Goal: Task Accomplishment & Management: Manage account settings

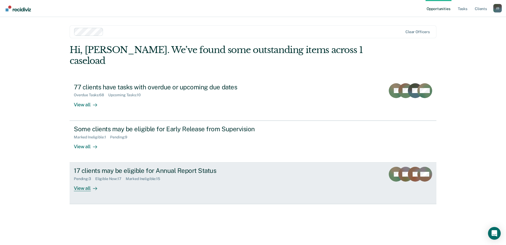
click at [91, 162] on link "17 clients may be eligible for Annual Report Status Pending : 3 Eligible Now : …" at bounding box center [253, 183] width 367 height 42
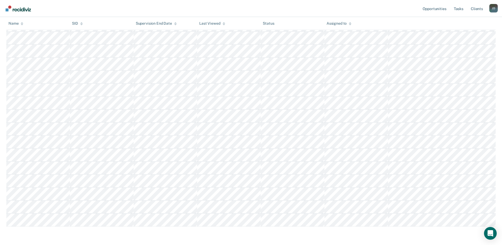
scroll to position [142, 0]
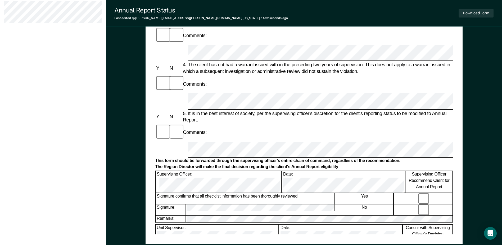
scroll to position [175, 0]
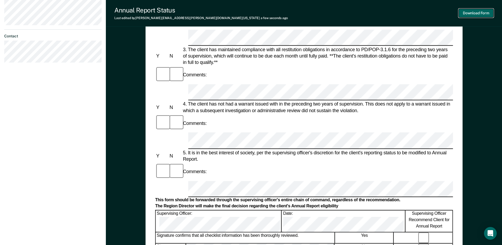
click at [468, 14] on button "Download Form" at bounding box center [476, 13] width 35 height 9
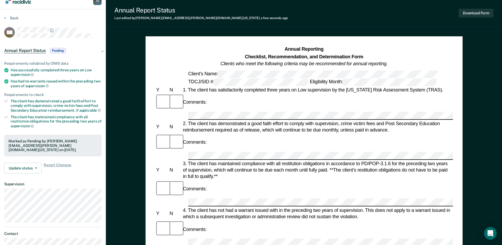
scroll to position [0, 0]
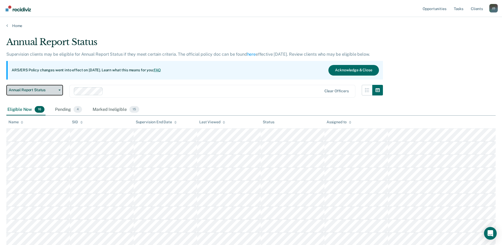
click at [60, 90] on icon "button" at bounding box center [60, 90] width 2 height 1
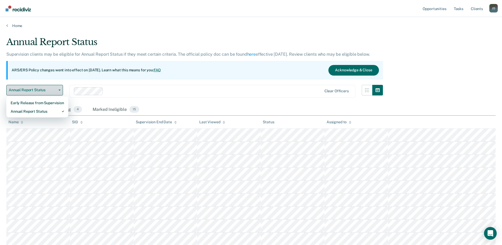
click at [60, 90] on icon "button" at bounding box center [60, 90] width 2 height 1
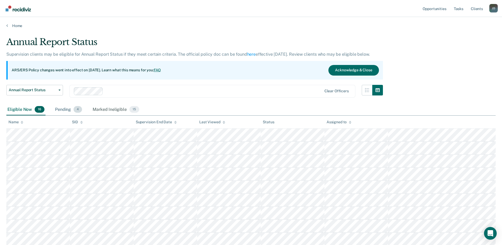
click at [71, 106] on div "Pending 4" at bounding box center [68, 110] width 29 height 12
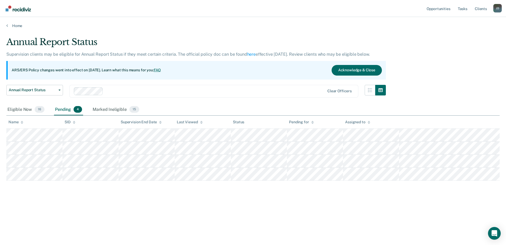
click at [71, 106] on div "Pending 4" at bounding box center [68, 110] width 29 height 12
click at [104, 109] on div "Marked Ineligible 15" at bounding box center [116, 110] width 48 height 12
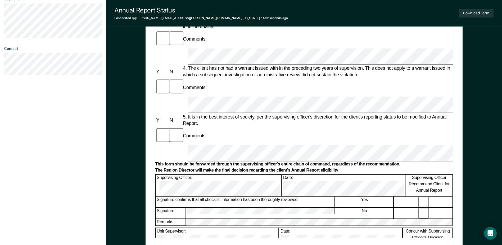
scroll to position [212, 0]
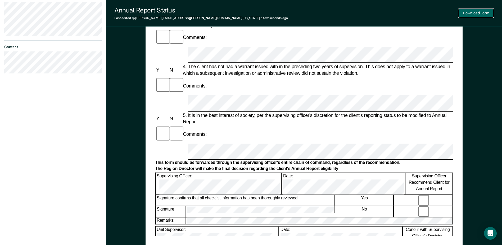
click at [481, 10] on button "Download Form" at bounding box center [476, 13] width 35 height 9
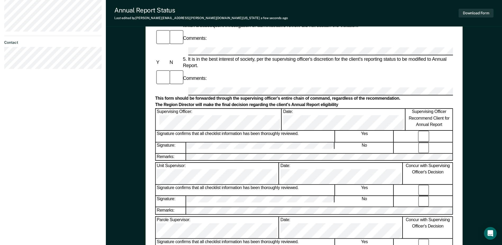
scroll to position [119, 0]
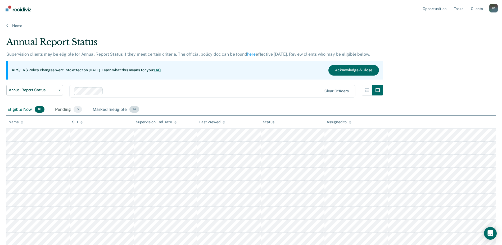
click at [112, 109] on div "Marked Ineligible 14" at bounding box center [116, 110] width 48 height 12
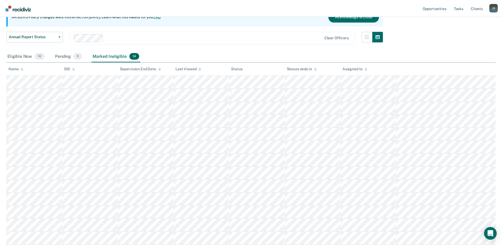
scroll to position [51, 0]
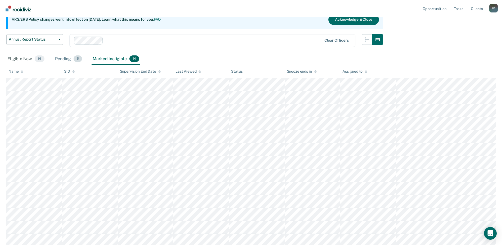
click at [66, 59] on div "Pending 5" at bounding box center [68, 59] width 29 height 12
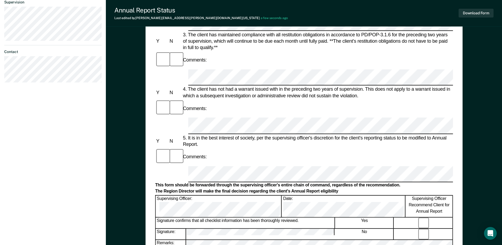
scroll to position [212, 0]
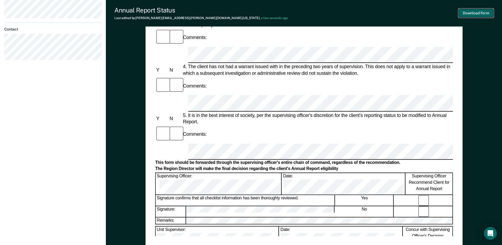
click at [473, 12] on button "Download Form" at bounding box center [476, 13] width 35 height 9
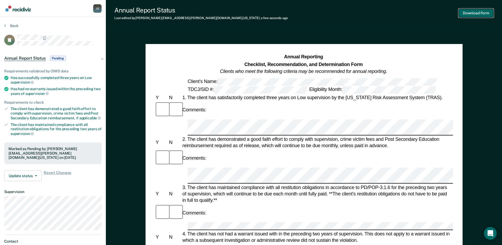
scroll to position [0, 0]
click at [476, 11] on button "Download Form" at bounding box center [476, 13] width 35 height 9
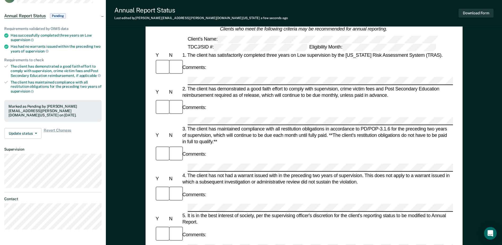
scroll to position [79, 0]
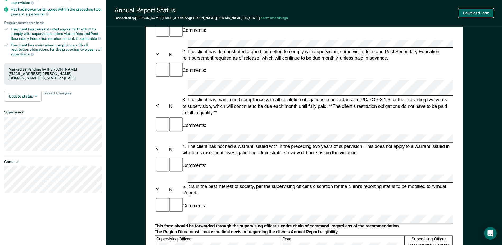
click at [484, 11] on button "Download Form" at bounding box center [476, 13] width 35 height 9
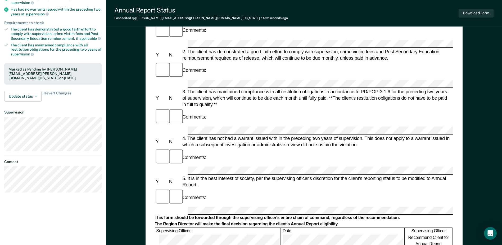
scroll to position [0, 0]
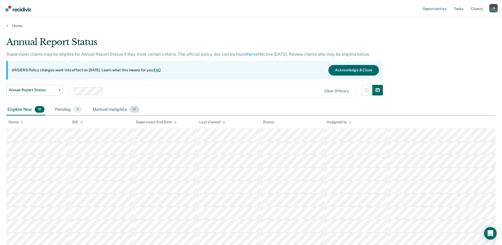
click at [118, 110] on div "Marked Ineligible 14" at bounding box center [116, 110] width 48 height 12
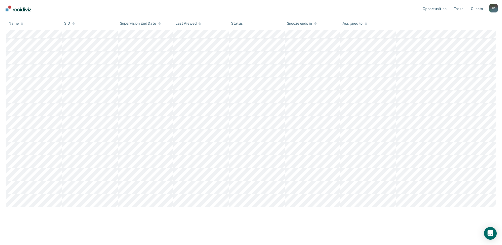
scroll to position [104, 0]
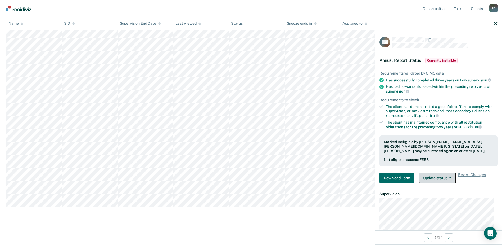
click at [442, 174] on button "Update status" at bounding box center [437, 177] width 37 height 11
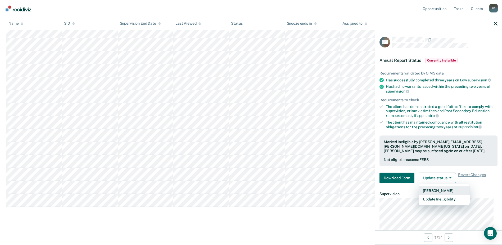
click at [451, 190] on button "[PERSON_NAME]" at bounding box center [444, 190] width 51 height 8
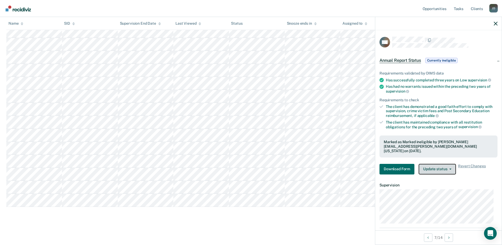
scroll to position [91, 0]
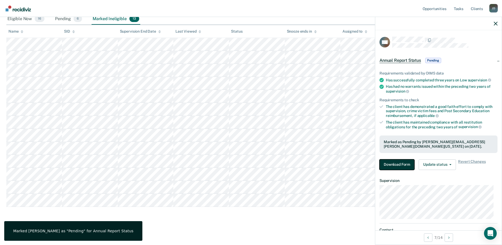
click at [405, 165] on button "Download Form" at bounding box center [397, 164] width 35 height 11
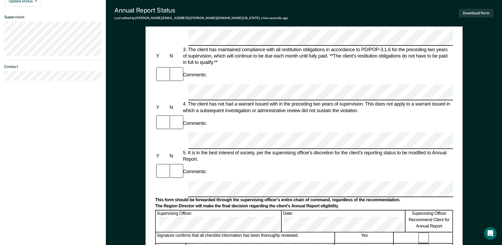
scroll to position [212, 0]
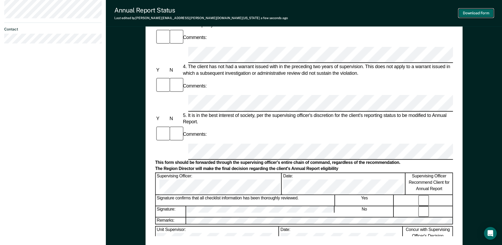
click at [479, 15] on button "Download Form" at bounding box center [476, 13] width 35 height 9
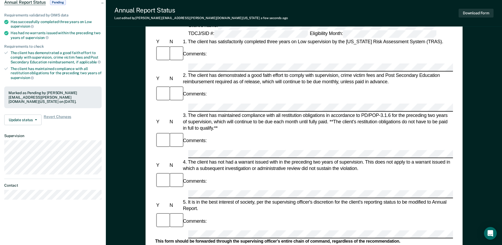
scroll to position [53, 0]
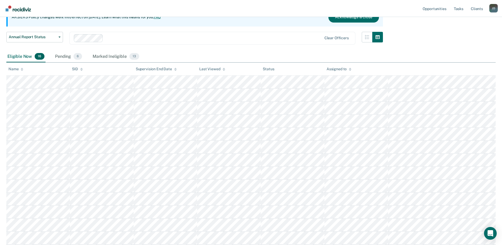
scroll to position [91, 0]
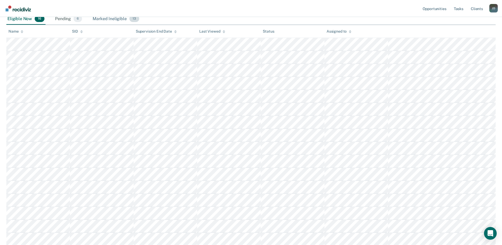
click at [107, 20] on div "Marked Ineligible 13" at bounding box center [116, 19] width 48 height 12
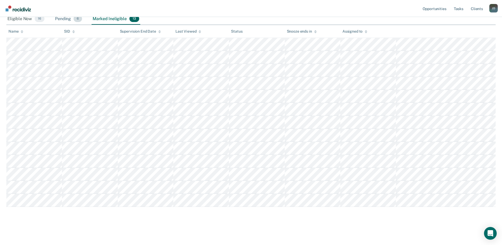
click at [59, 19] on div "Pending 6" at bounding box center [68, 19] width 29 height 12
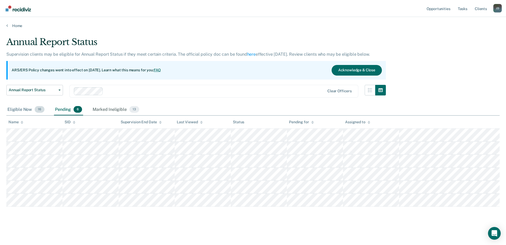
click at [28, 110] on div "Eligible Now 16" at bounding box center [25, 110] width 39 height 12
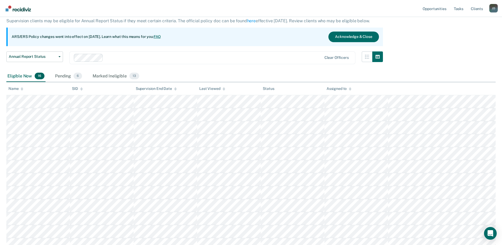
scroll to position [79, 0]
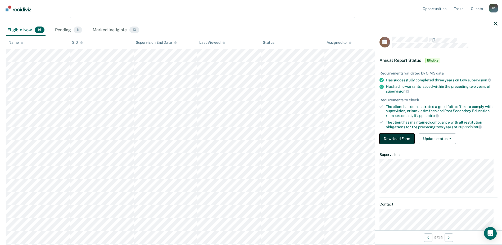
click at [408, 137] on button "Download Form" at bounding box center [397, 138] width 35 height 11
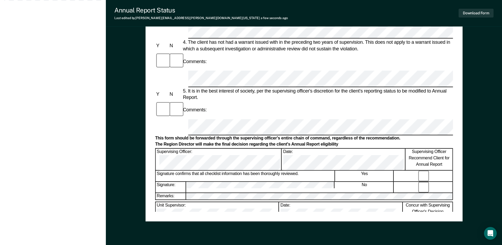
scroll to position [238, 0]
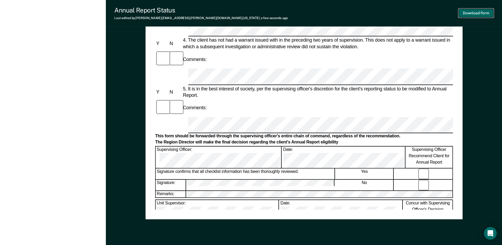
click at [468, 11] on button "Download Form" at bounding box center [476, 13] width 35 height 9
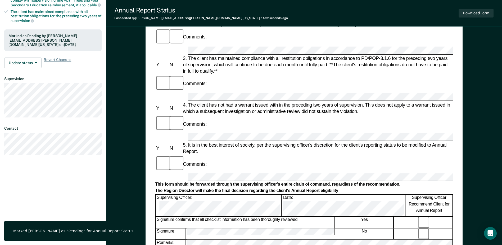
scroll to position [51, 0]
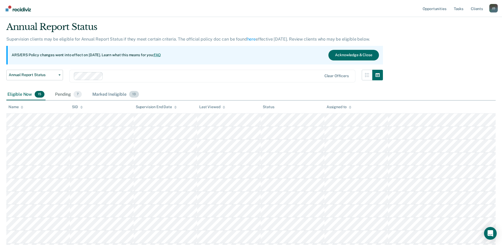
scroll to position [11, 0]
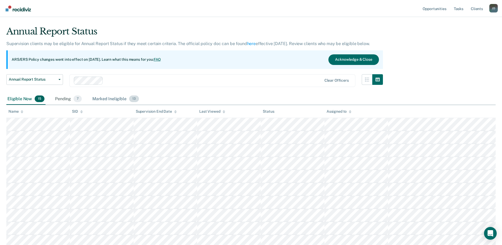
click at [110, 98] on div "Marked Ineligible 13" at bounding box center [115, 99] width 48 height 12
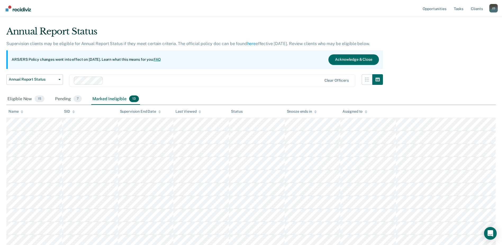
scroll to position [90, 0]
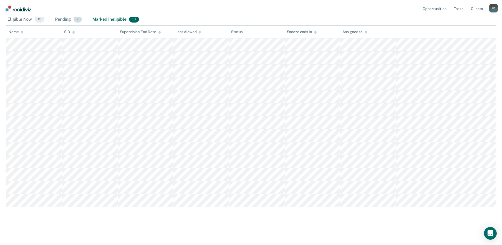
click at [67, 20] on div "Pending 7" at bounding box center [68, 20] width 29 height 12
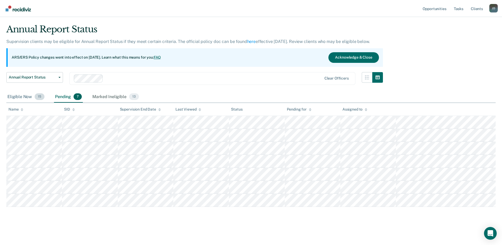
click at [21, 99] on div "Eligible Now 15" at bounding box center [25, 97] width 39 height 12
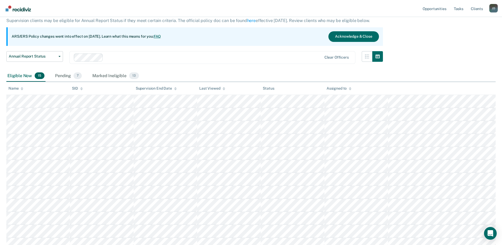
scroll to position [66, 0]
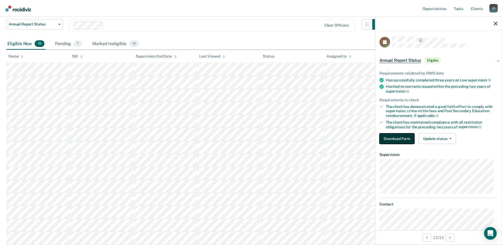
click at [387, 138] on button "Download Form" at bounding box center [397, 138] width 35 height 11
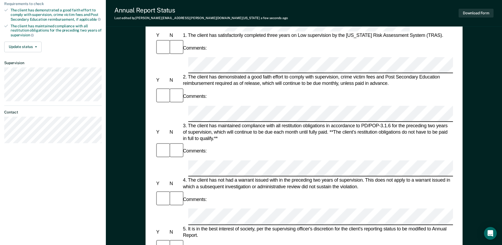
scroll to position [95, 0]
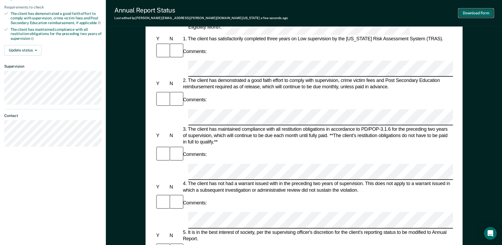
click at [483, 14] on button "Download Form" at bounding box center [476, 13] width 35 height 9
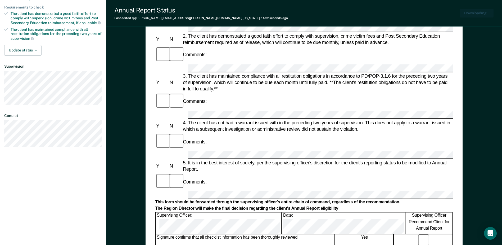
scroll to position [0, 0]
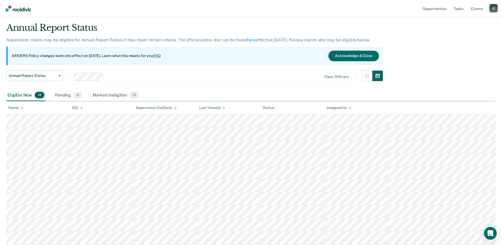
scroll to position [13, 0]
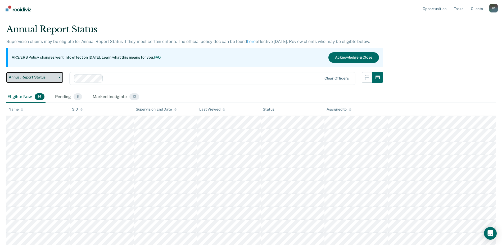
click at [55, 75] on span "Annual Report Status" at bounding box center [33, 77] width 48 height 5
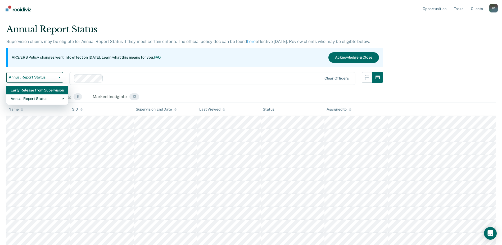
click at [55, 90] on div "Early Release from Supervision" at bounding box center [37, 90] width 53 height 8
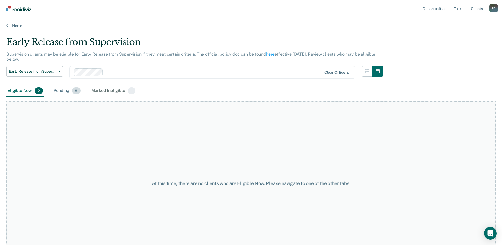
click at [66, 92] on div "Pending 9" at bounding box center [66, 91] width 29 height 12
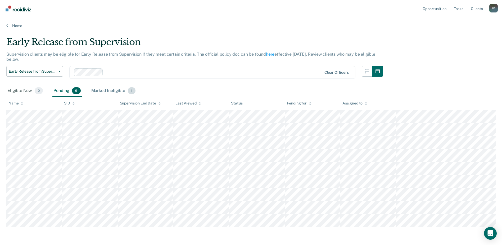
click at [108, 91] on div "Marked Ineligible 1" at bounding box center [113, 91] width 47 height 12
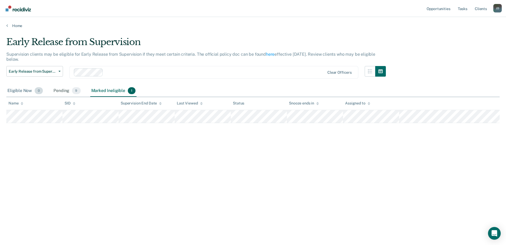
click at [25, 93] on div "Eligible Now 0" at bounding box center [25, 91] width 38 height 12
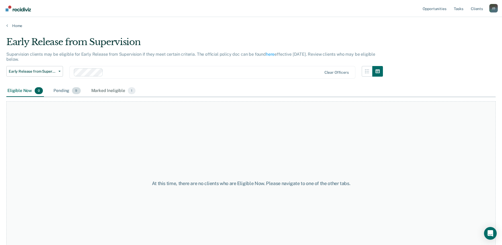
click at [64, 91] on div "Pending 9" at bounding box center [66, 91] width 29 height 12
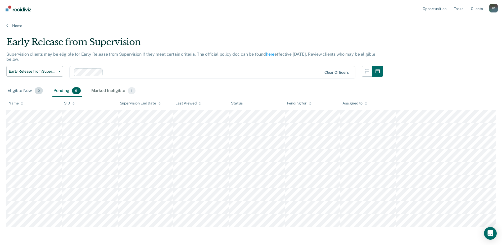
click at [17, 90] on div "Eligible Now 0" at bounding box center [25, 91] width 38 height 12
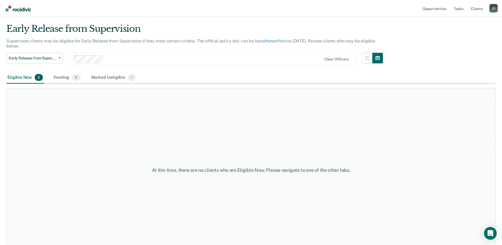
scroll to position [21, 0]
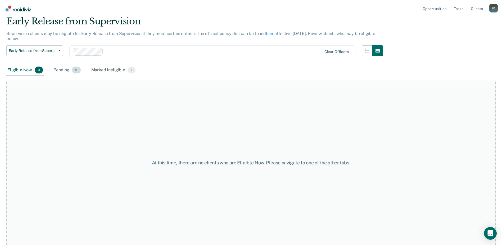
click at [65, 68] on div "Pending 9" at bounding box center [66, 70] width 29 height 12
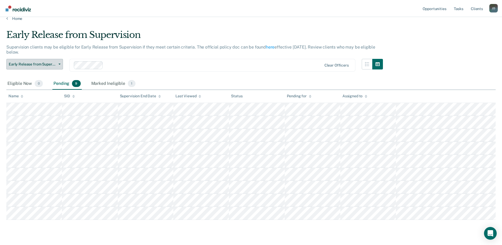
scroll to position [0, 0]
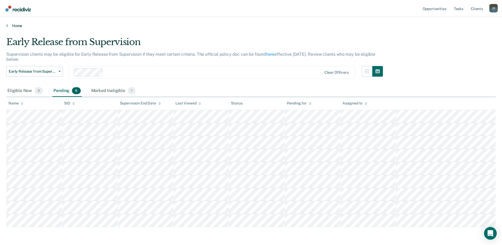
click at [17, 25] on link "Home" at bounding box center [251, 25] width 490 height 5
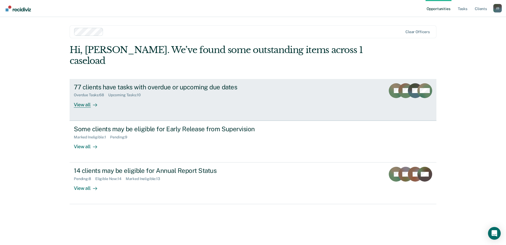
click at [101, 83] on div "77 clients have tasks with overdue or upcoming due dates" at bounding box center [167, 87] width 186 height 8
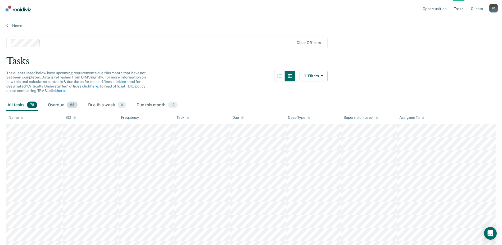
click at [61, 105] on div "Overdue 68" at bounding box center [63, 105] width 32 height 12
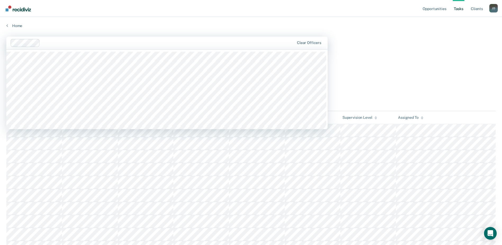
drag, startPoint x: 142, startPoint y: 45, endPoint x: 131, endPoint y: 41, distance: 11.4
click at [131, 41] on div at bounding box center [168, 43] width 252 height 6
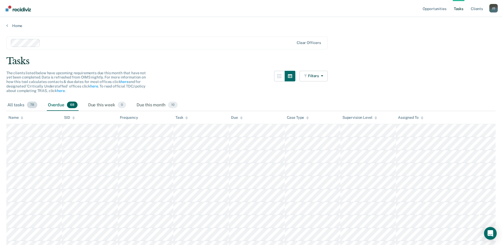
click at [18, 104] on div "All tasks 78" at bounding box center [22, 105] width 32 height 12
click at [13, 24] on link "Home" at bounding box center [251, 25] width 490 height 5
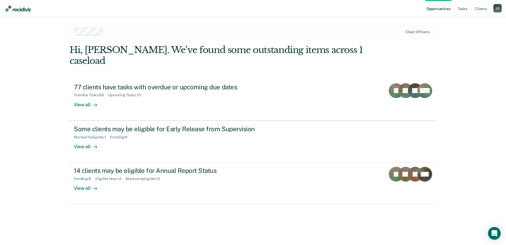
click at [437, 10] on link "Opportunities" at bounding box center [439, 8] width 26 height 17
click at [465, 9] on link "Tasks" at bounding box center [463, 8] width 12 height 17
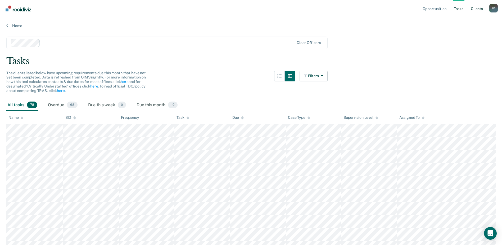
click at [474, 8] on link "Client s" at bounding box center [477, 8] width 14 height 17
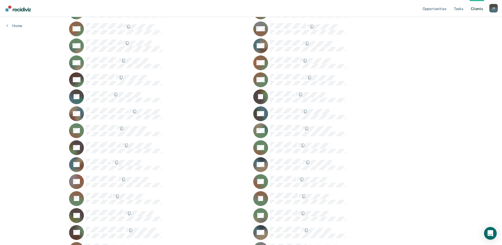
scroll to position [902, 0]
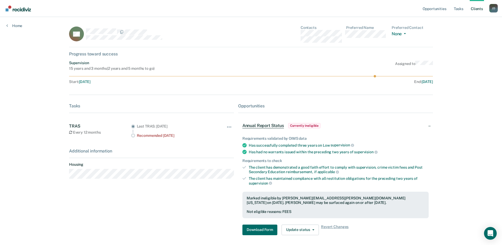
click at [270, 126] on span "Annual Report Status" at bounding box center [264, 125] width 42 height 5
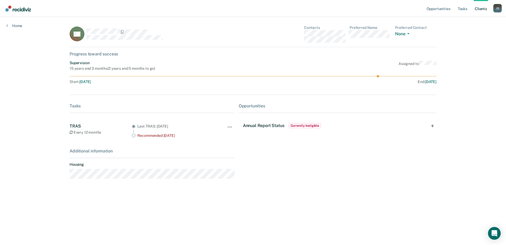
click at [270, 126] on span "Annual Report Status" at bounding box center [264, 125] width 42 height 5
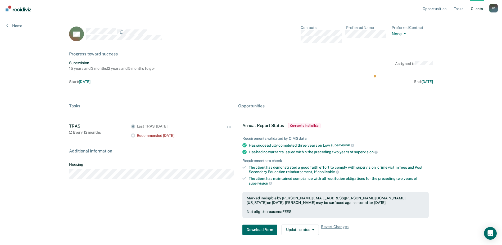
click at [294, 124] on span "Currently ineligible" at bounding box center [304, 125] width 33 height 5
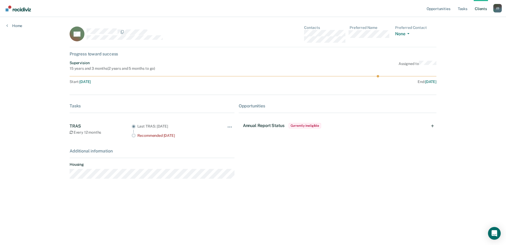
click at [294, 124] on span "Currently ineligible" at bounding box center [305, 125] width 33 height 5
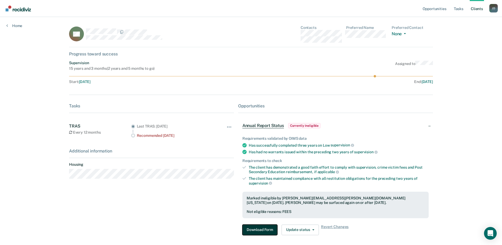
click at [264, 229] on button "Download Form" at bounding box center [260, 229] width 35 height 11
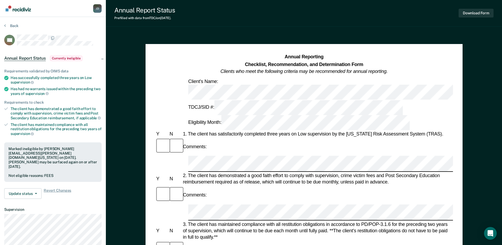
click at [32, 59] on span "Annual Report Status" at bounding box center [25, 58] width 42 height 5
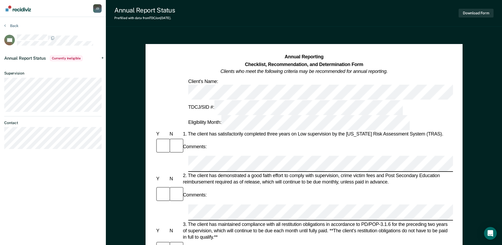
click at [32, 59] on span "Annual Report Status" at bounding box center [25, 58] width 42 height 5
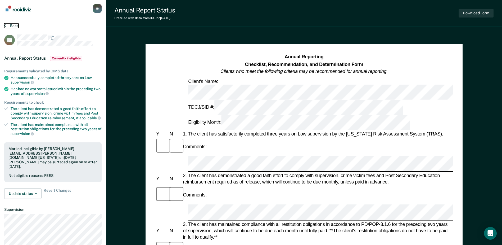
click at [13, 27] on button "Back" at bounding box center [11, 25] width 14 height 5
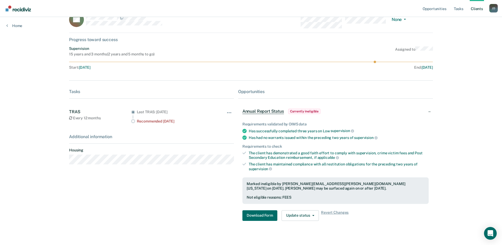
scroll to position [22, 0]
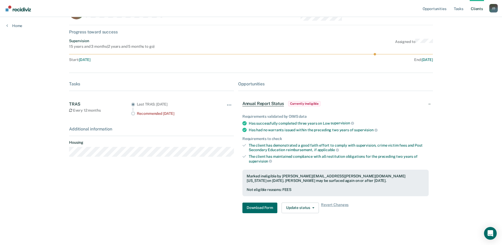
click at [69, 110] on icon at bounding box center [70, 110] width 3 height 4
click at [256, 103] on span "Annual Report Status" at bounding box center [264, 103] width 42 height 5
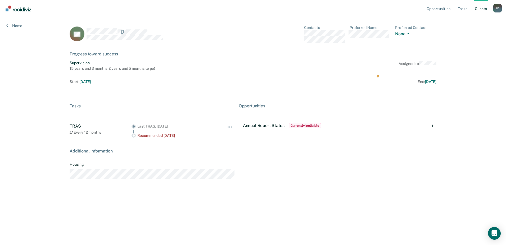
click at [276, 124] on span "Annual Report Status" at bounding box center [264, 125] width 42 height 5
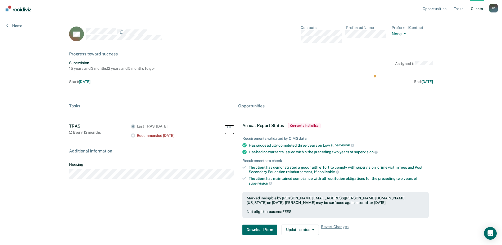
click at [229, 126] on span "button" at bounding box center [229, 126] width 1 height 1
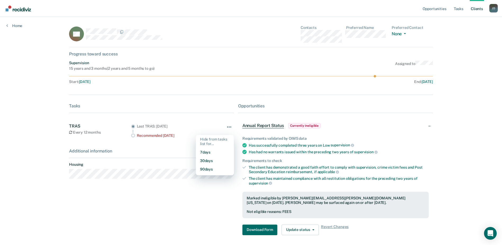
click at [229, 126] on span "button" at bounding box center [229, 126] width 1 height 1
click at [306, 125] on span "Currently ineligible" at bounding box center [304, 125] width 33 height 5
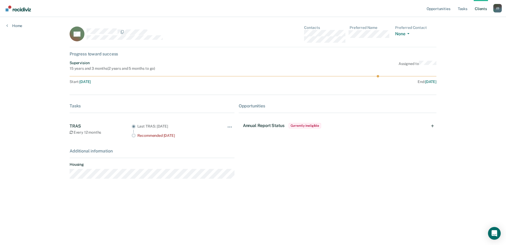
click at [306, 125] on span "Currently ineligible" at bounding box center [305, 125] width 33 height 5
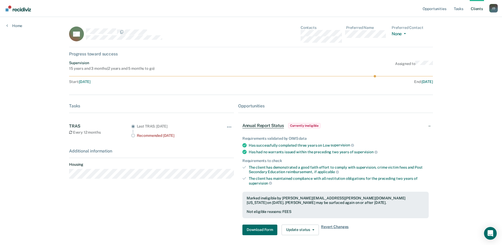
click at [323, 225] on span "Revert Changes" at bounding box center [335, 229] width 28 height 11
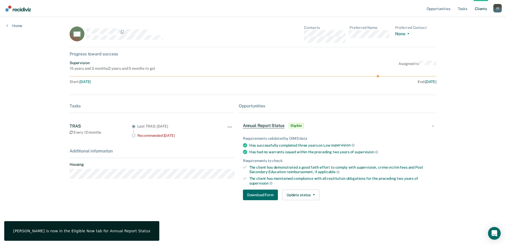
click at [277, 126] on span "Annual Report Status" at bounding box center [264, 125] width 42 height 5
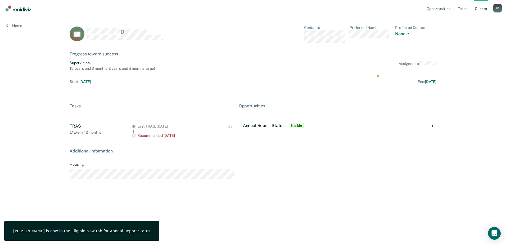
click at [277, 126] on span "Annual Report Status" at bounding box center [264, 125] width 42 height 5
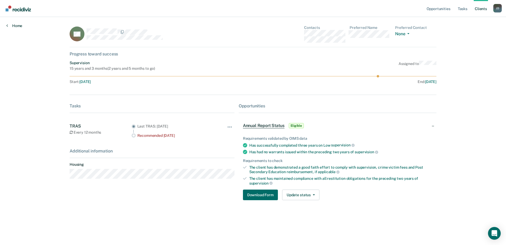
click at [14, 26] on link "Home" at bounding box center [14, 25] width 16 height 5
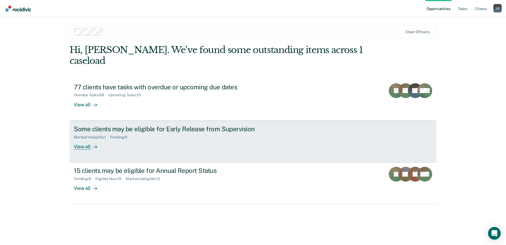
click at [146, 131] on div "Some clients may be eligible for Early Release from Supervision Marked Ineligib…" at bounding box center [173, 137] width 199 height 24
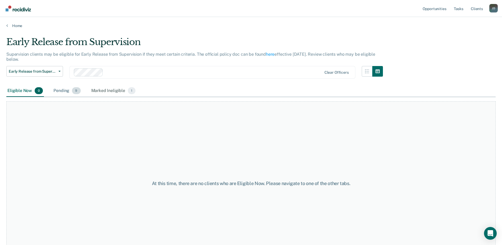
click at [63, 90] on div "Pending 9" at bounding box center [66, 91] width 29 height 12
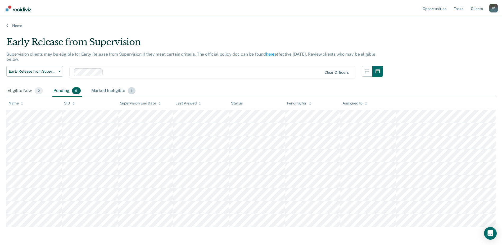
click at [108, 91] on div "Marked Ineligible 1" at bounding box center [113, 91] width 47 height 12
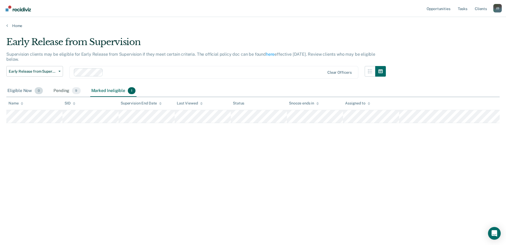
click at [25, 92] on div "Eligible Now 0" at bounding box center [25, 91] width 38 height 12
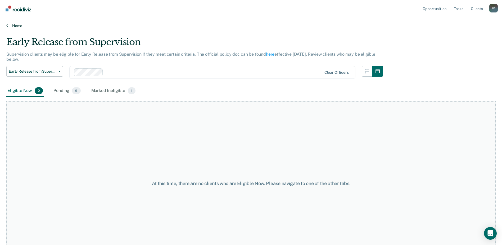
click at [18, 25] on link "Home" at bounding box center [251, 25] width 490 height 5
